Goal: Information Seeking & Learning: Learn about a topic

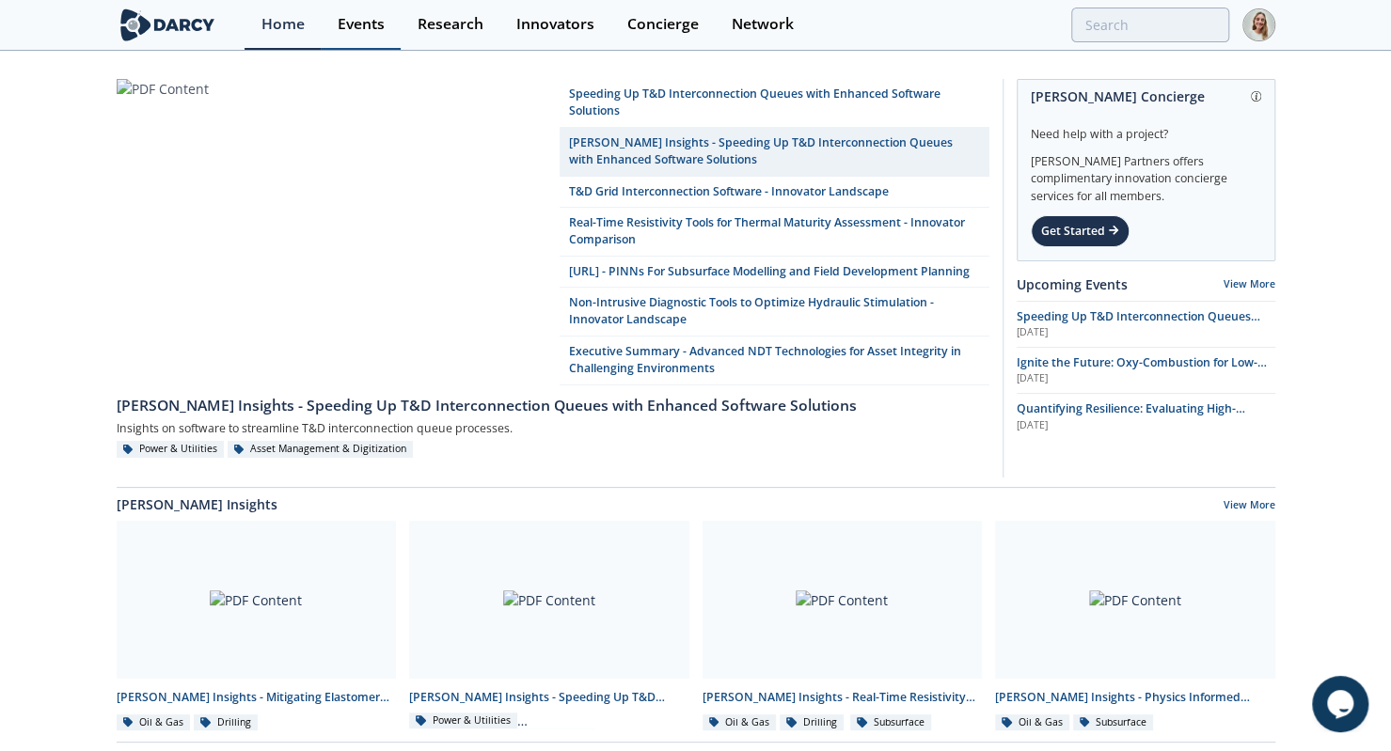
click at [346, 27] on div "Events" at bounding box center [361, 24] width 47 height 15
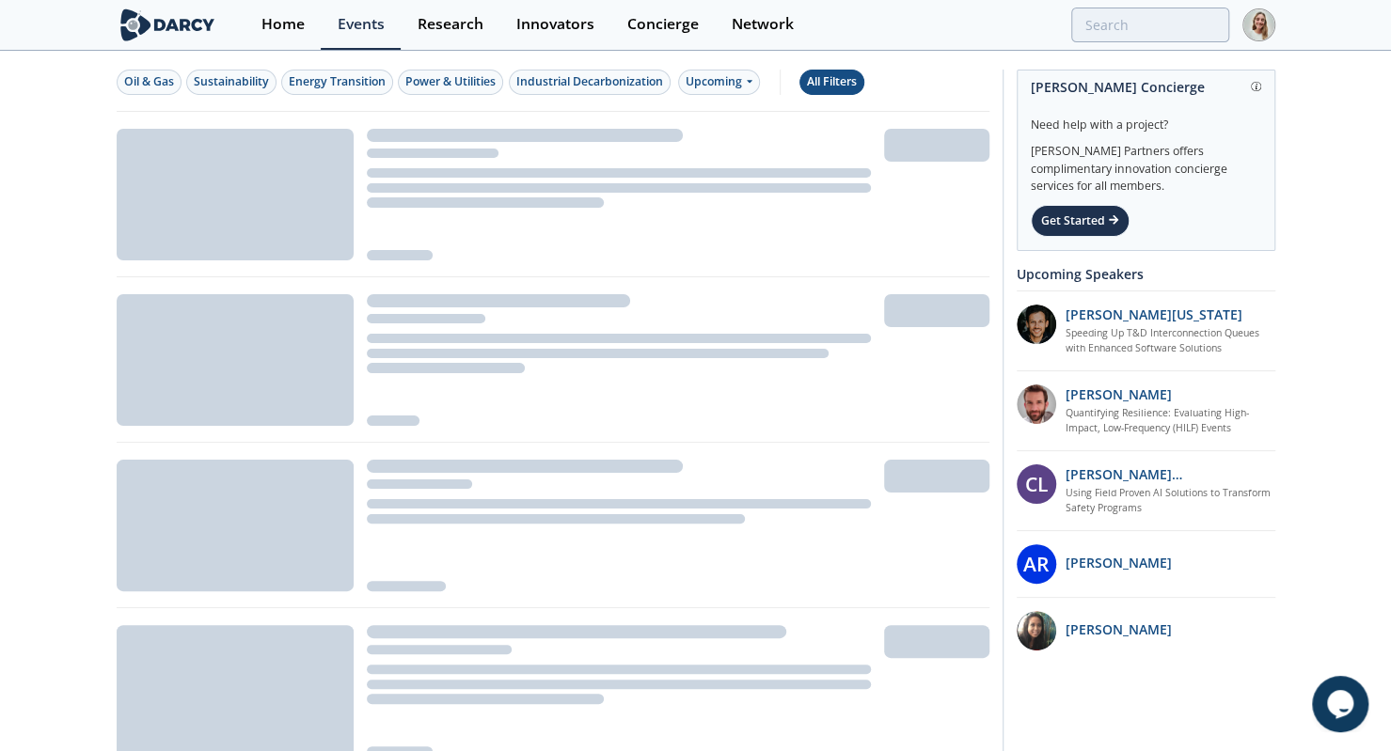
click at [829, 89] on button "All Filters" at bounding box center [831, 82] width 65 height 25
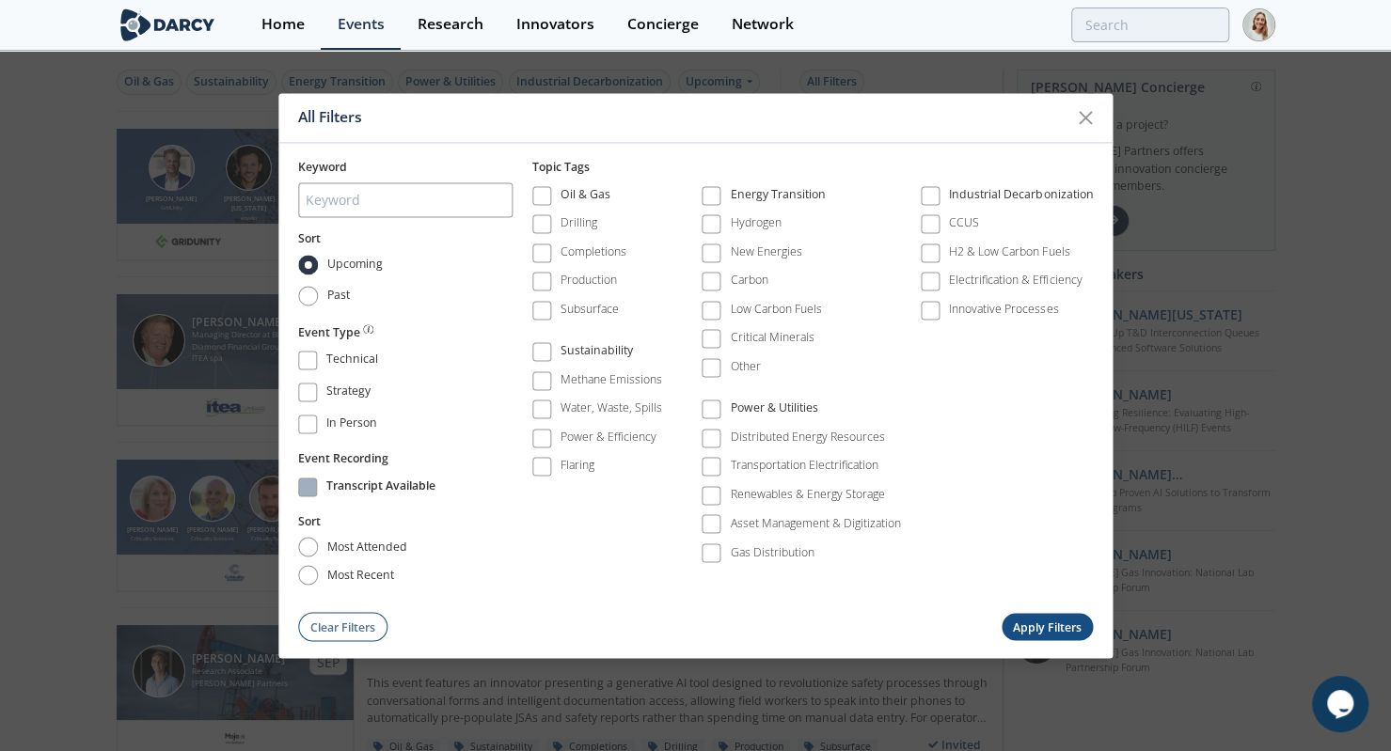
click at [338, 480] on div "Transcript Available" at bounding box center [380, 489] width 109 height 23
click at [1033, 618] on button "Apply Filters" at bounding box center [1047, 627] width 92 height 27
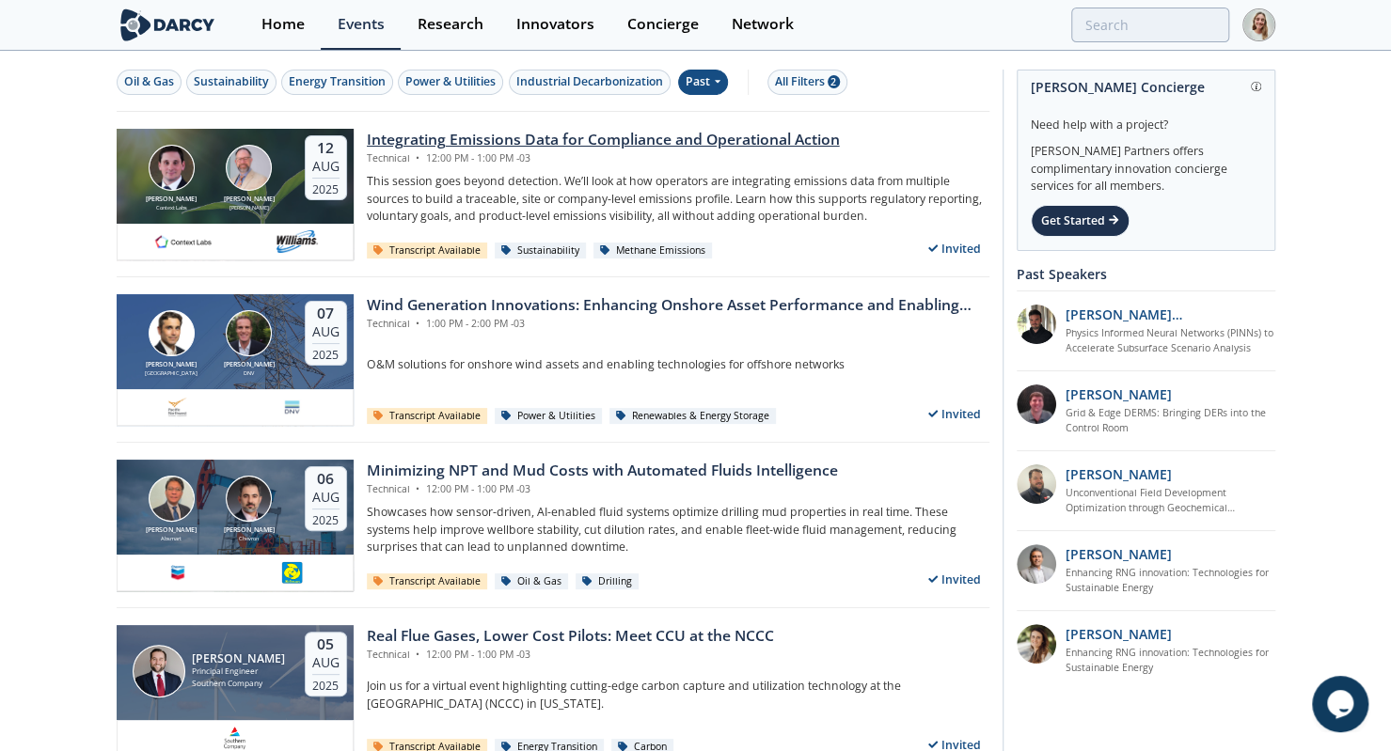
click at [427, 159] on div "Technical • 12:00 PM - 1:00 PM -03" at bounding box center [603, 158] width 473 height 15
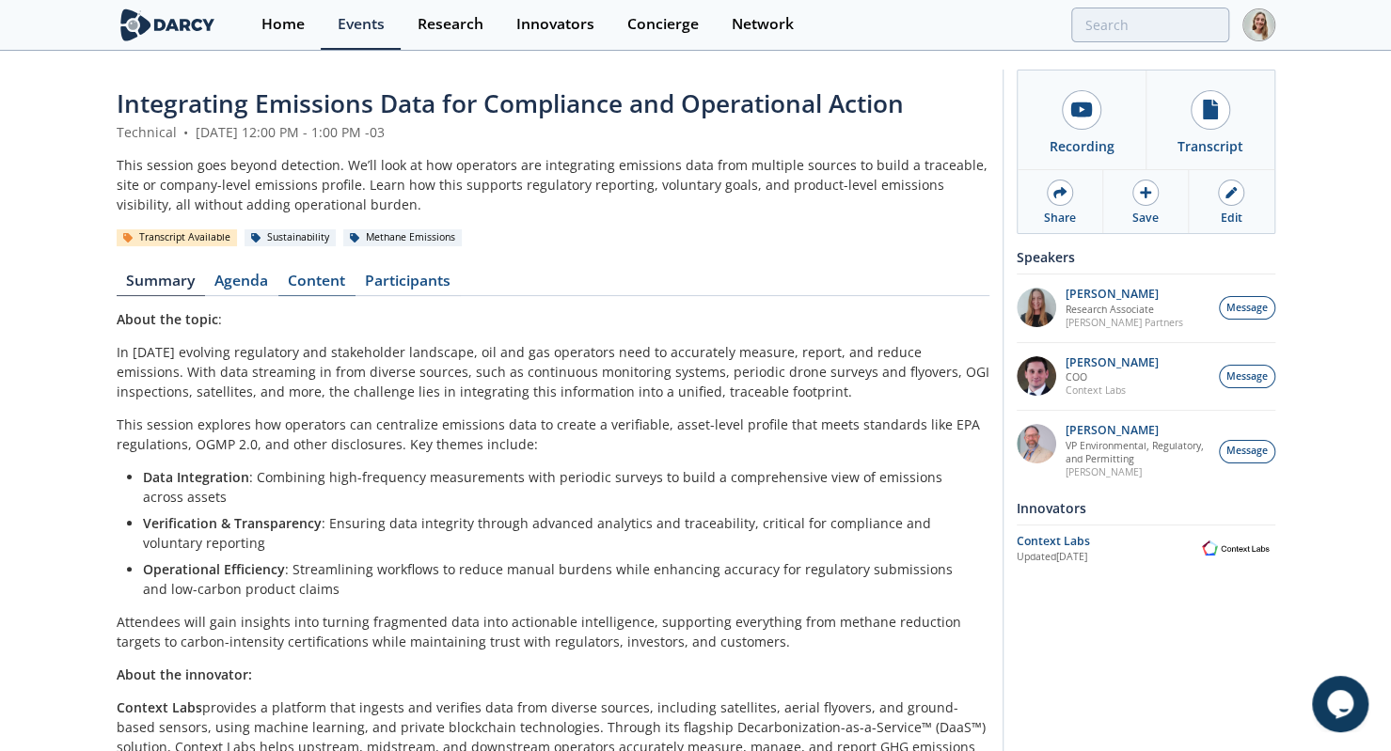
click at [346, 285] on link "Content" at bounding box center [316, 285] width 77 height 23
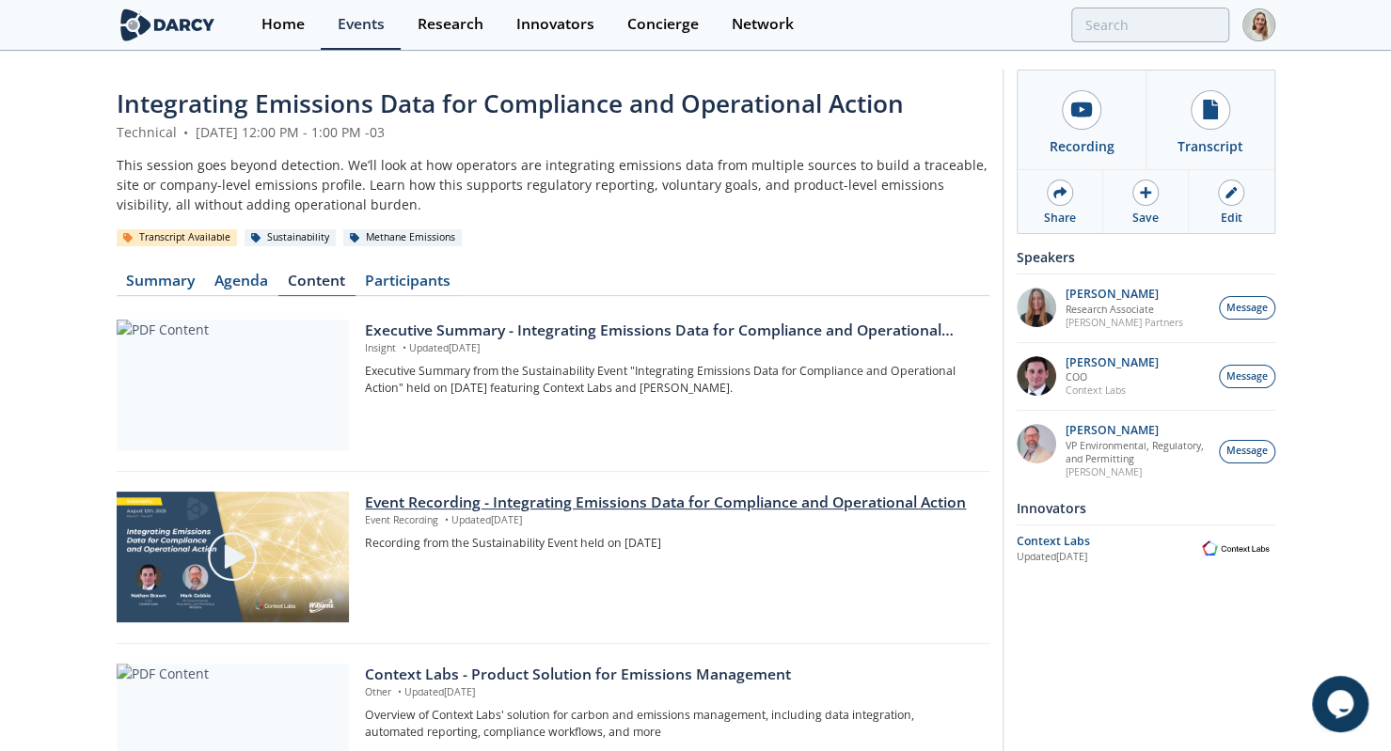
click at [444, 498] on div "Event Recording - Integrating Emissions Data for Compliance and Operational Act…" at bounding box center [670, 503] width 610 height 23
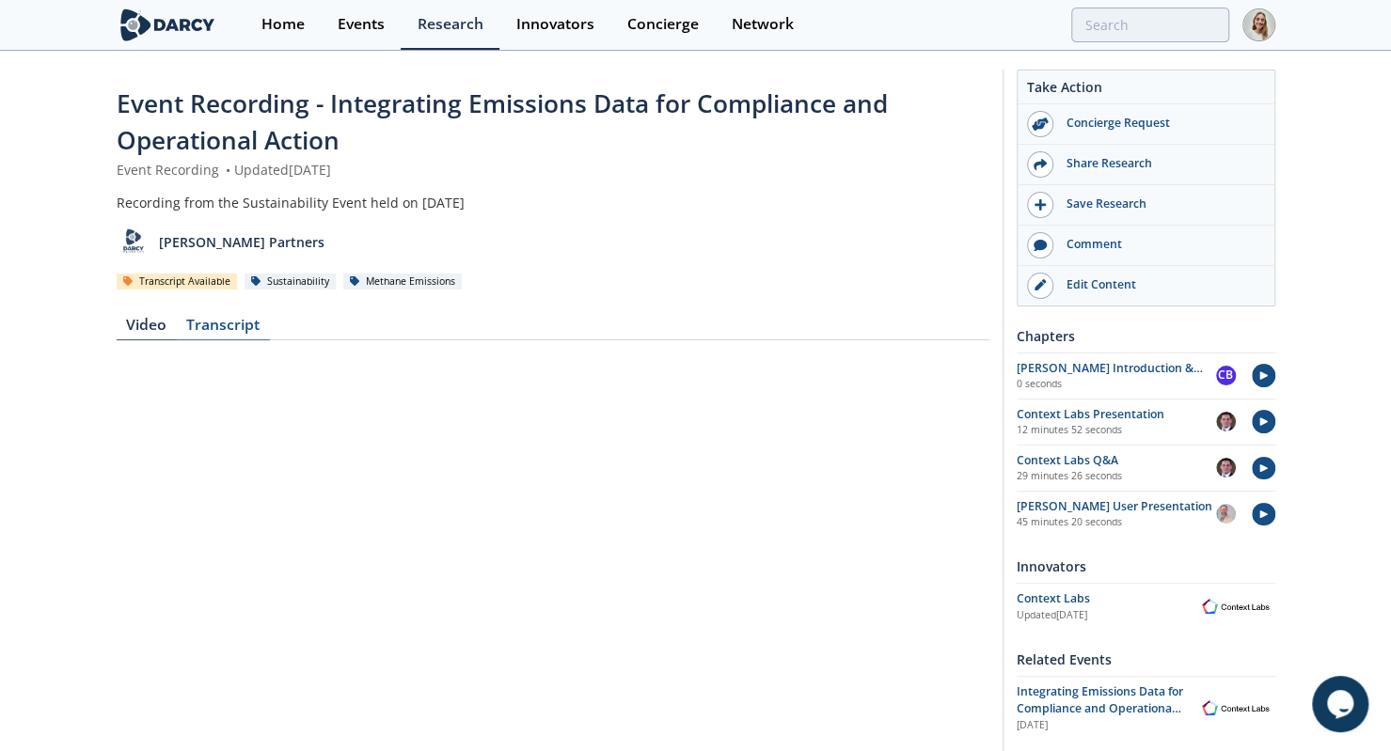
click at [251, 329] on div "Transcript" at bounding box center [223, 329] width 93 height 23
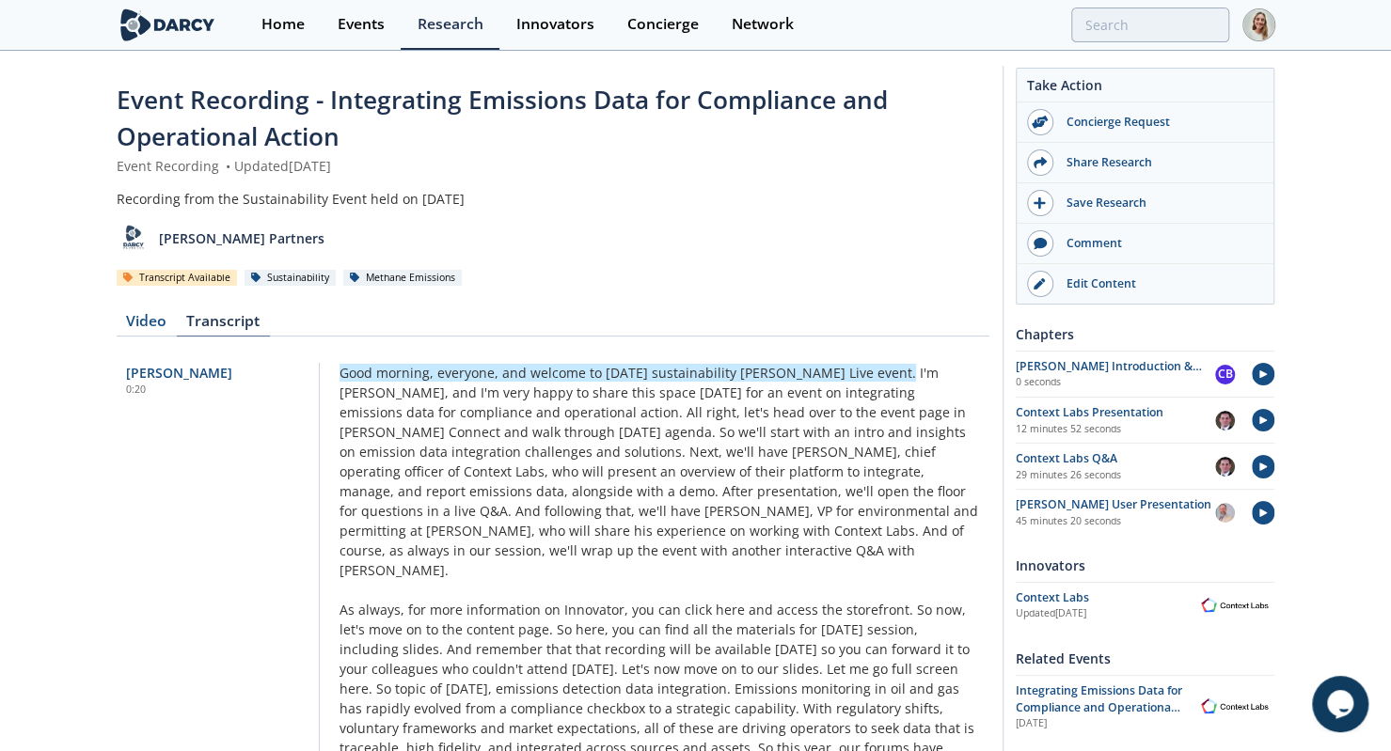
scroll to position [8, 0]
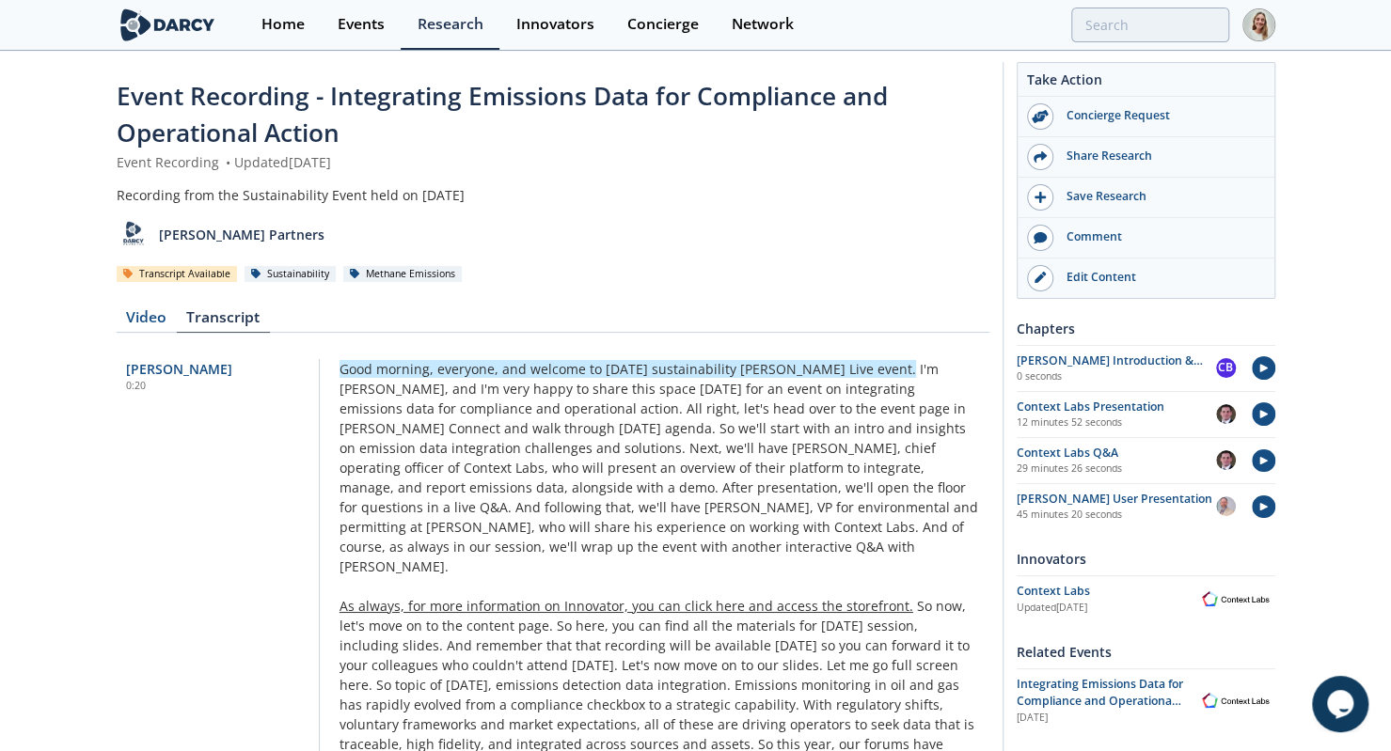
drag, startPoint x: 333, startPoint y: 359, endPoint x: 572, endPoint y: 590, distance: 332.4
drag, startPoint x: 639, startPoint y: 550, endPoint x: 332, endPoint y: 359, distance: 361.9
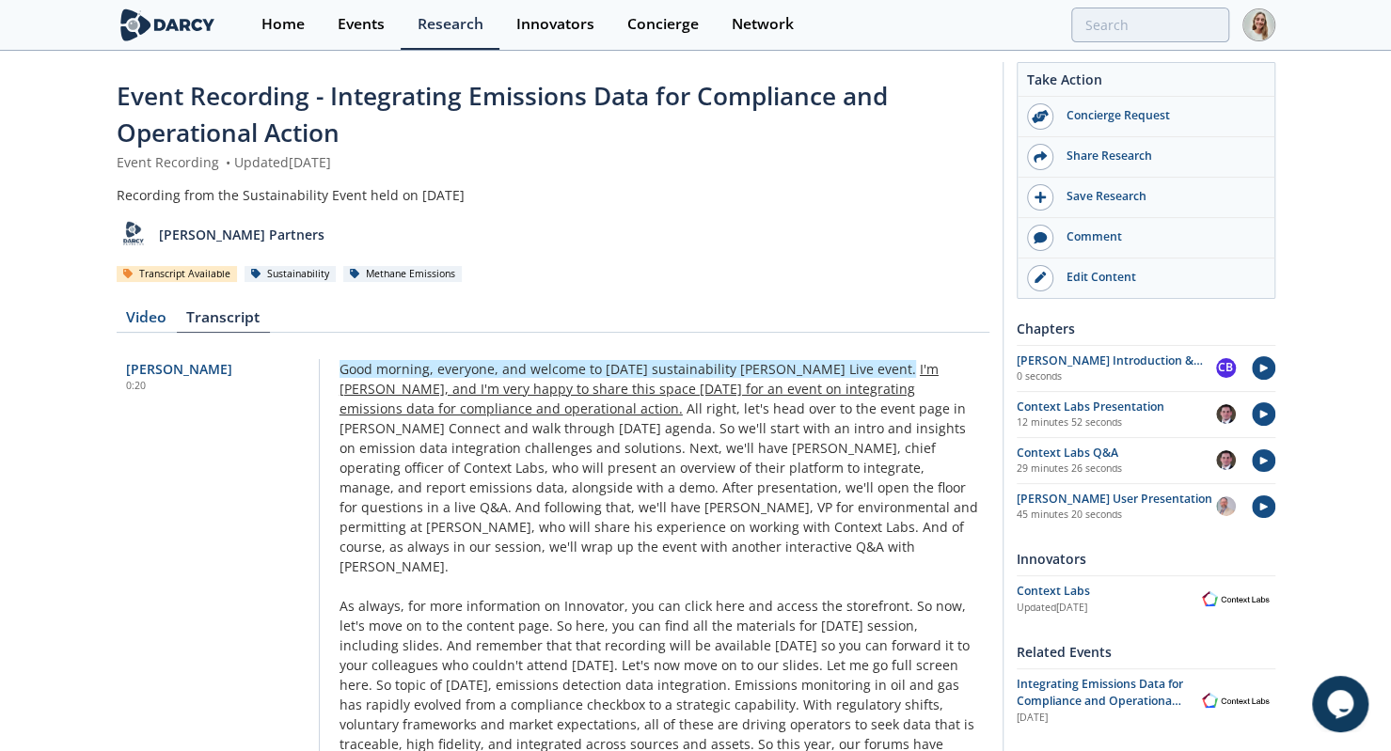
click at [718, 386] on span "I'm [PERSON_NAME], and I'm very happy to share this space [DATE] for an event o…" at bounding box center [638, 388] width 599 height 57
